Goal: Transaction & Acquisition: Subscribe to service/newsletter

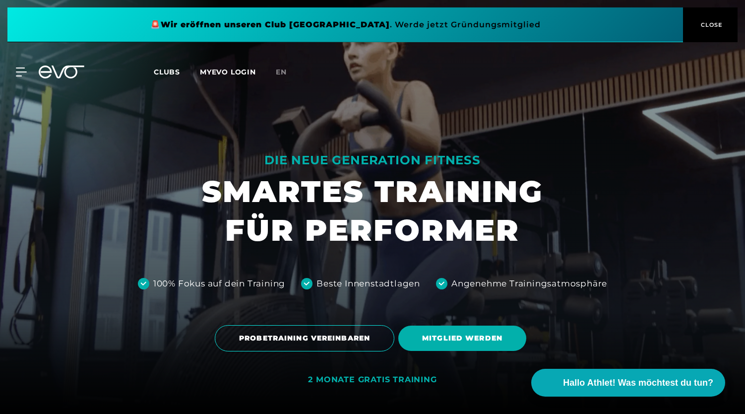
click at [466, 24] on span at bounding box center [345, 24] width 676 height 35
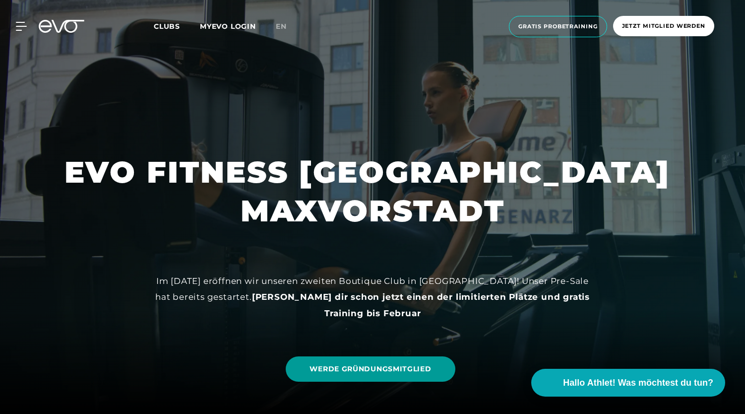
click at [376, 372] on span "WERDE GRÜNDUNGSMITGLIED" at bounding box center [371, 369] width 122 height 10
click at [424, 374] on link "WERDE GRÜNDUNGSMITGLIED" at bounding box center [370, 368] width 169 height 25
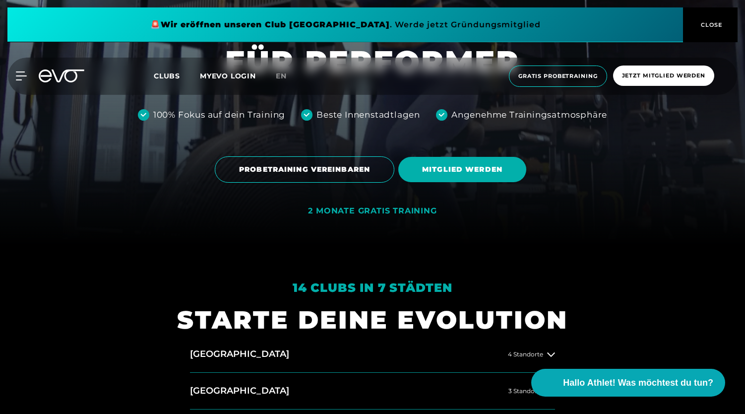
scroll to position [313, 0]
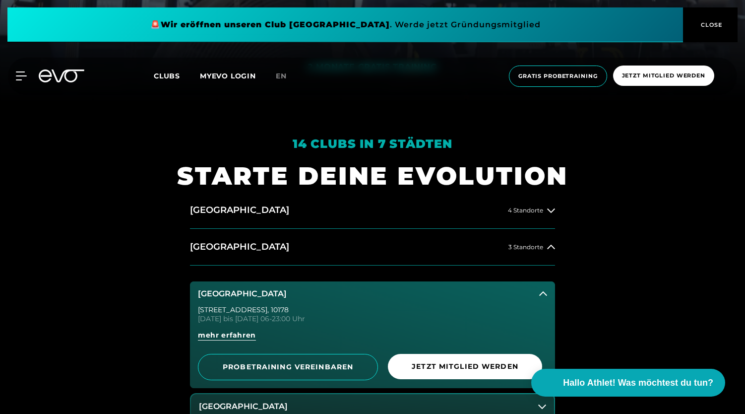
click at [543, 291] on icon at bounding box center [543, 294] width 8 height 8
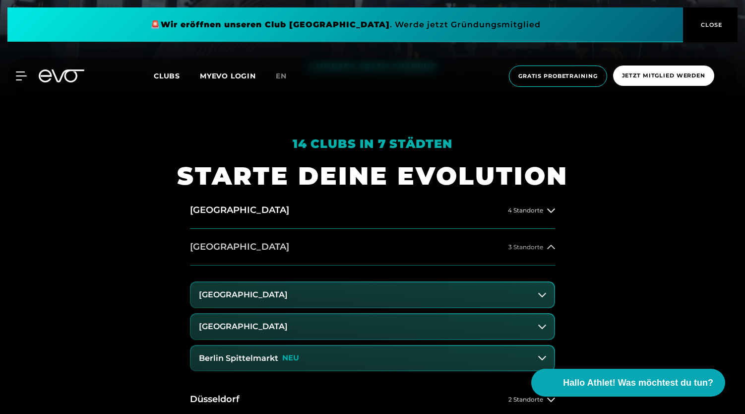
click at [545, 244] on div "3 Standorte" at bounding box center [532, 247] width 47 height 8
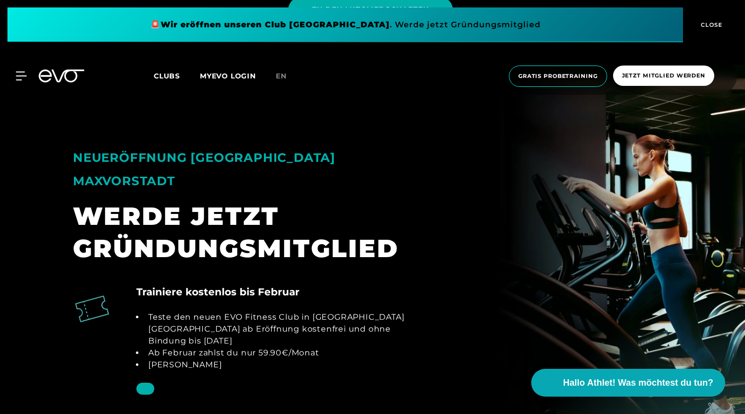
scroll to position [880, 0]
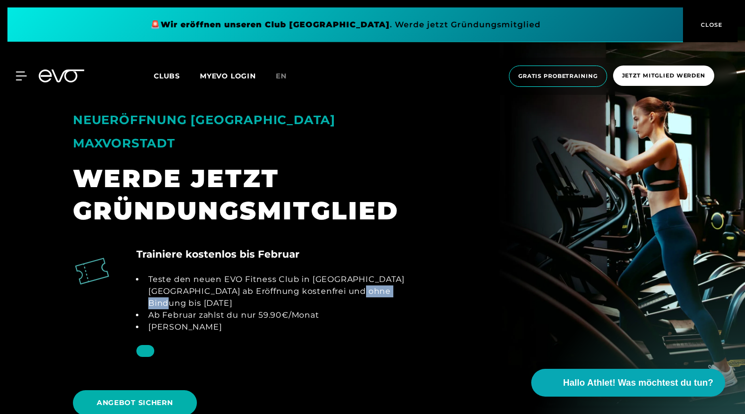
drag, startPoint x: 347, startPoint y: 264, endPoint x: 392, endPoint y: 268, distance: 45.3
click at [392, 273] on li "Teste den neuen EVO Fitness Club in [GEOGRAPHIC_DATA] [GEOGRAPHIC_DATA] ab Eröf…" at bounding box center [279, 291] width 270 height 36
copy li "s 30.01.26"
click at [435, 247] on div "Trainiere kostenlos bis Februar Teste den neuen EVO Fitness Club in München Max…" at bounding box center [372, 311] width 615 height 128
click at [497, 154] on div "NEUERÖFFNUNG MÜNCHEN MAXVORSTADT WERDE JETZT GRÜNDUNGSMITGLIED" at bounding box center [372, 157] width 615 height 162
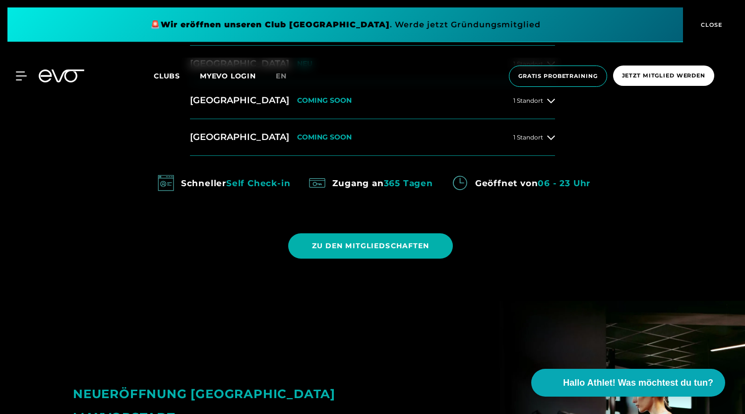
scroll to position [0, 0]
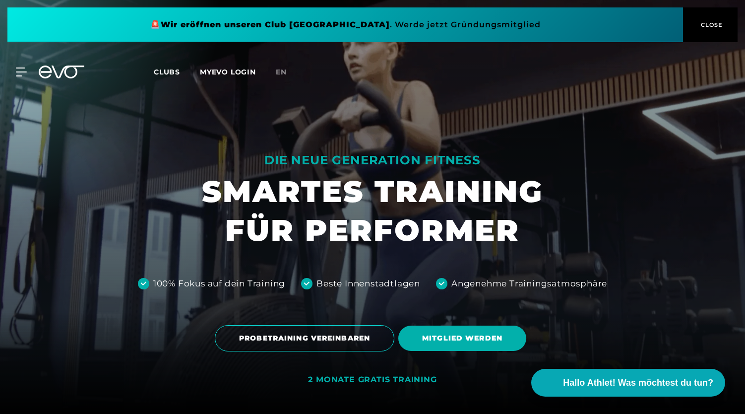
click at [65, 67] on icon at bounding box center [68, 71] width 33 height 13
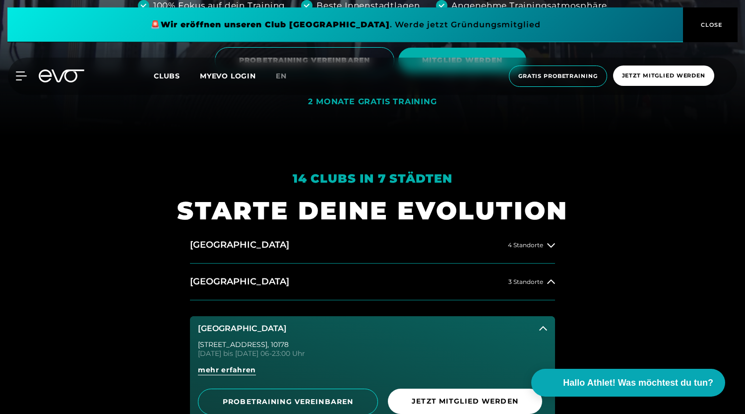
scroll to position [367, 0]
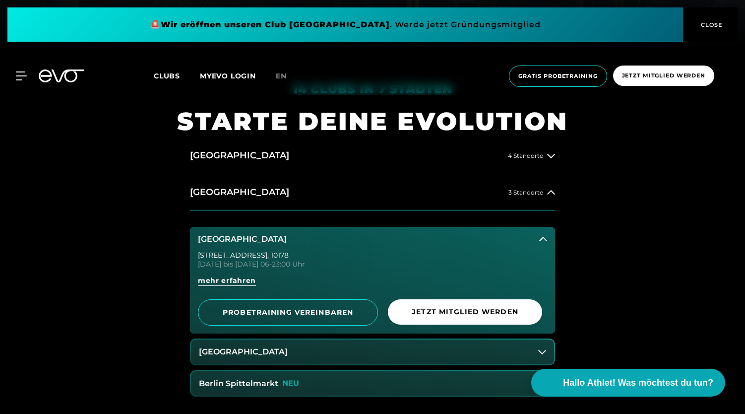
click at [541, 233] on button "[GEOGRAPHIC_DATA]" at bounding box center [372, 239] width 365 height 25
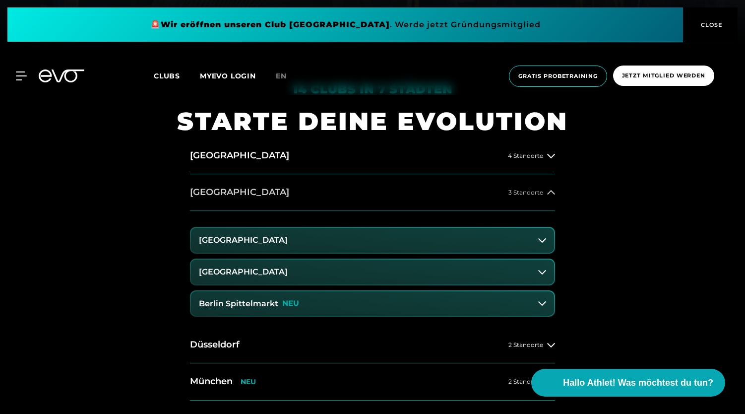
click at [543, 196] on button "Berlin 3 Standorte" at bounding box center [372, 192] width 365 height 37
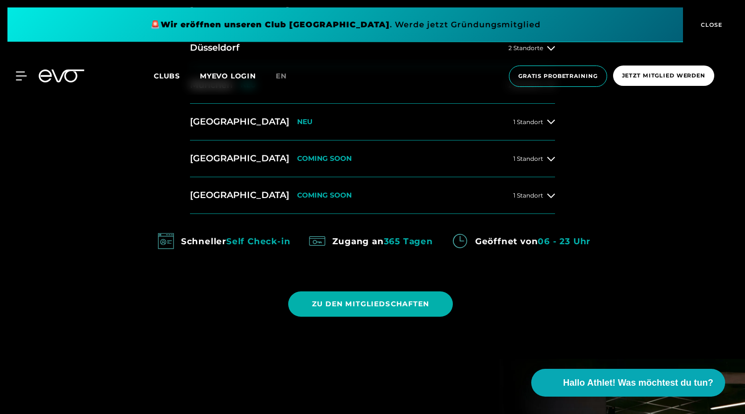
scroll to position [461, 0]
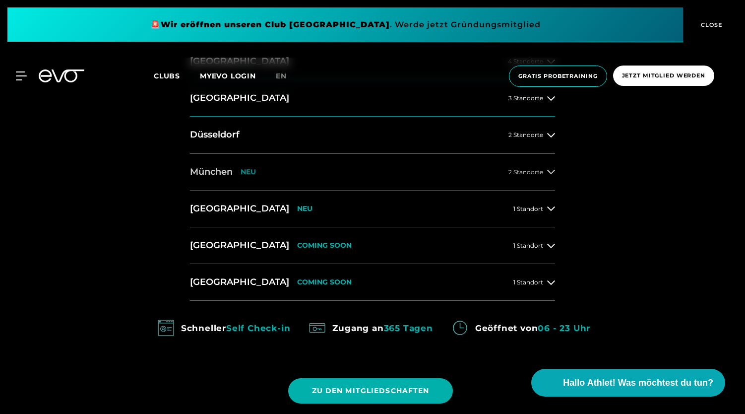
click at [548, 171] on icon at bounding box center [551, 172] width 8 height 8
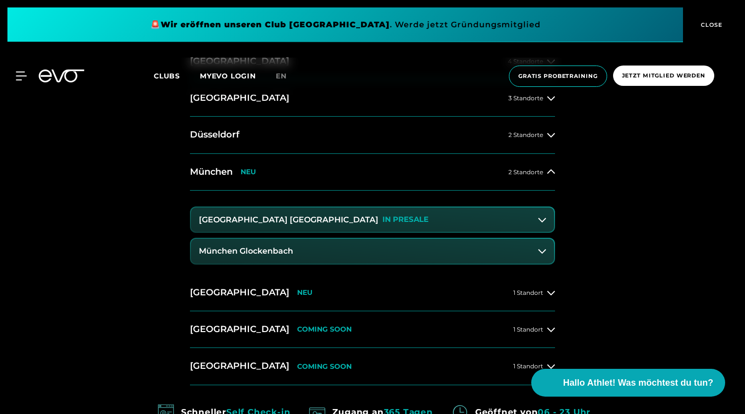
click at [544, 221] on icon at bounding box center [542, 220] width 8 height 8
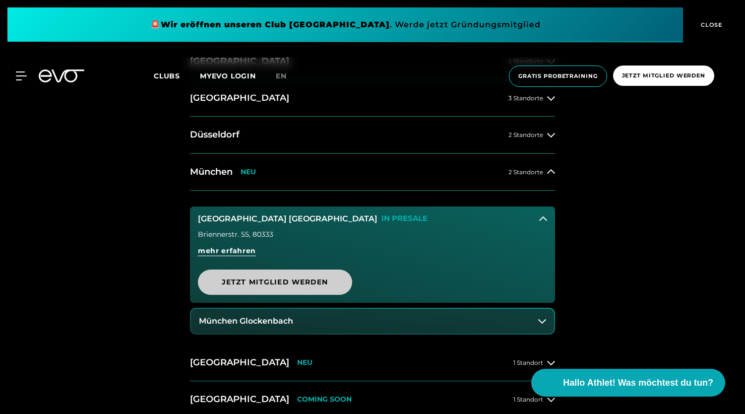
click at [272, 277] on span "Jetzt Mitglied werden" at bounding box center [275, 282] width 107 height 10
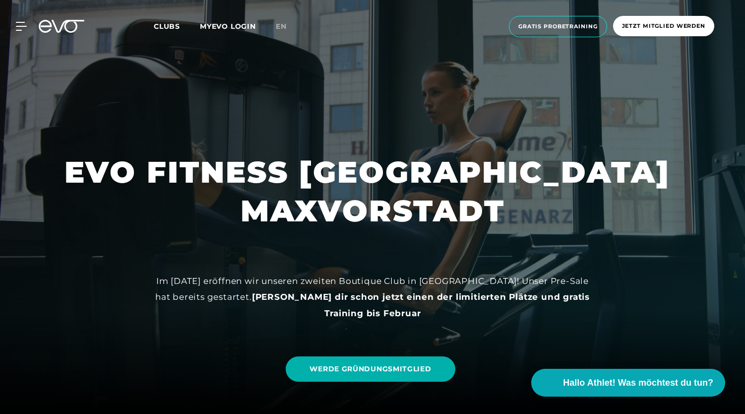
click at [163, 232] on div at bounding box center [372, 207] width 745 height 414
click at [65, 25] on icon at bounding box center [68, 26] width 33 height 13
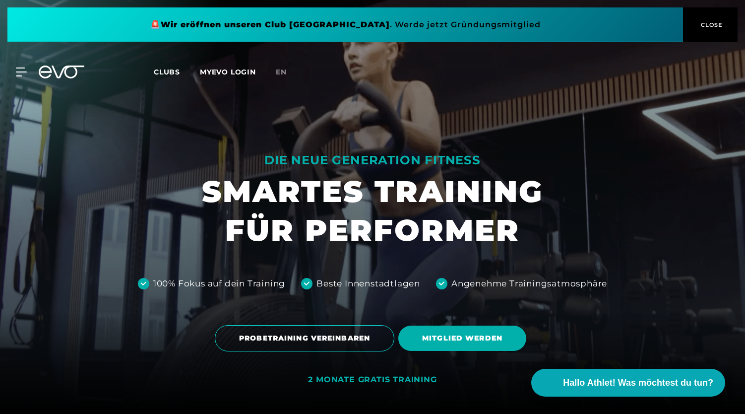
click at [385, 199] on h1 "SMARTES TRAINING FÜR PERFORMER" at bounding box center [372, 210] width 341 height 77
click at [174, 135] on div at bounding box center [372, 207] width 745 height 414
